Goal: Find specific page/section: Find specific page/section

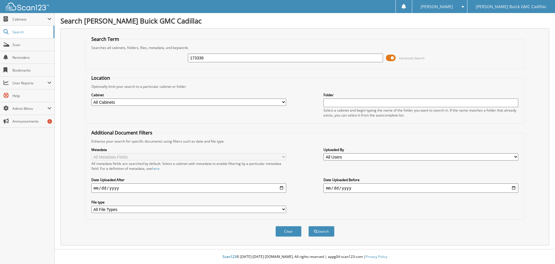
type input "173336"
click at [309, 226] on button "Search" at bounding box center [322, 231] width 26 height 11
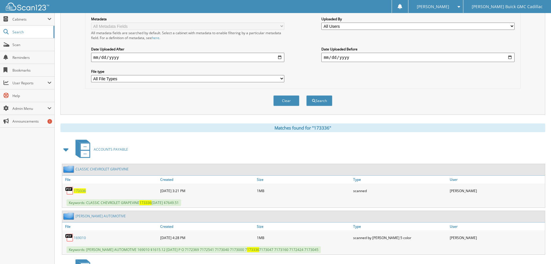
scroll to position [203, 0]
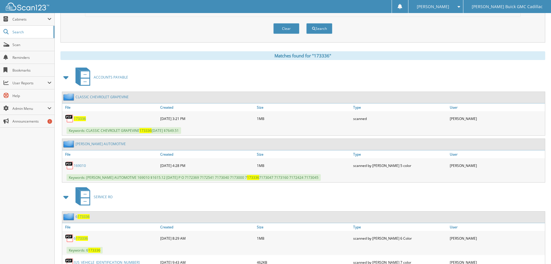
click at [81, 117] on span "173336" at bounding box center [80, 118] width 12 height 5
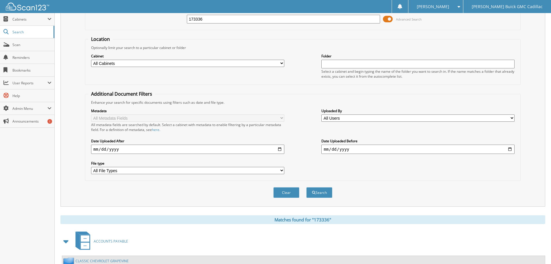
scroll to position [0, 0]
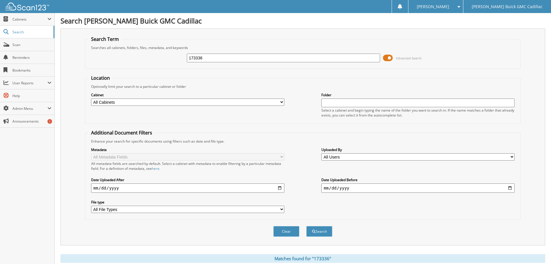
drag, startPoint x: 229, startPoint y: 55, endPoint x: 135, endPoint y: 50, distance: 94.4
click at [139, 51] on div "173336 Advanced Search" at bounding box center [302, 58] width 429 height 16
paste input "719"
type input "173719"
click at [306, 226] on button "Search" at bounding box center [319, 231] width 26 height 11
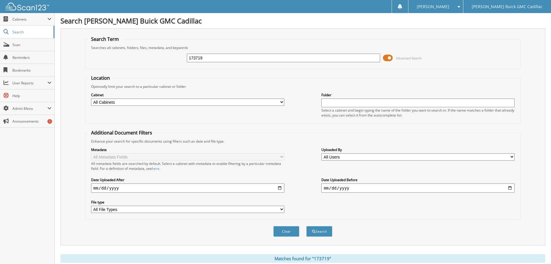
drag, startPoint x: 203, startPoint y: 55, endPoint x: 148, endPoint y: 51, distance: 54.8
click at [148, 51] on div "173719 Advanced Search" at bounding box center [302, 58] width 429 height 16
paste input "410"
type input "173410"
click at [306, 226] on button "Search" at bounding box center [319, 231] width 26 height 11
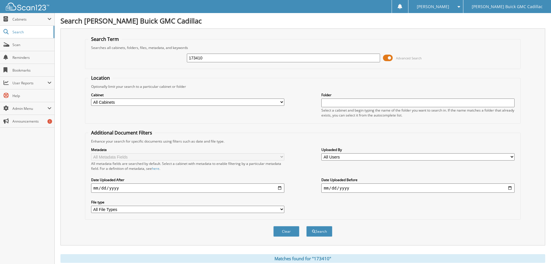
drag, startPoint x: 212, startPoint y: 56, endPoint x: 185, endPoint y: 55, distance: 26.4
click at [185, 55] on div "173410 Advanced Search" at bounding box center [302, 58] width 429 height 16
click at [17, 21] on span "Cabinets" at bounding box center [29, 19] width 35 height 5
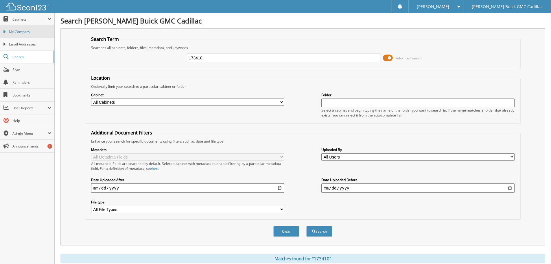
click at [16, 34] on span "My Company" at bounding box center [30, 31] width 43 height 5
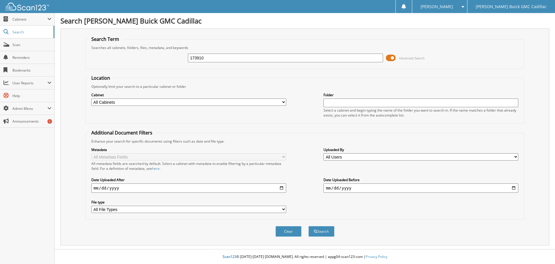
type input "173910"
click at [309, 226] on button "Search" at bounding box center [322, 231] width 26 height 11
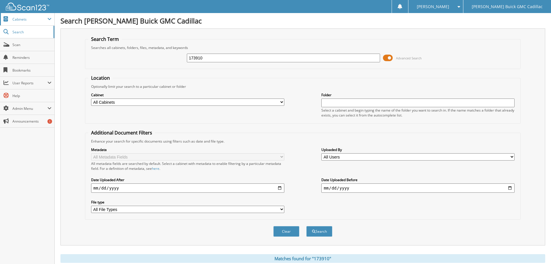
click at [20, 22] on span "Cabinets" at bounding box center [27, 19] width 54 height 12
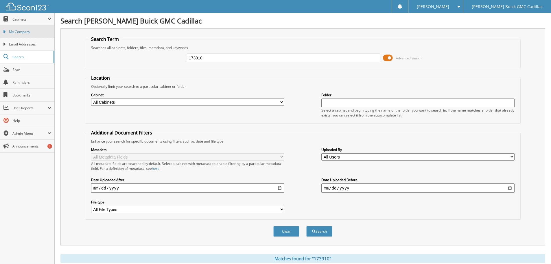
click at [20, 32] on span "My Company" at bounding box center [30, 31] width 43 height 5
